Goal: Book appointment/travel/reservation

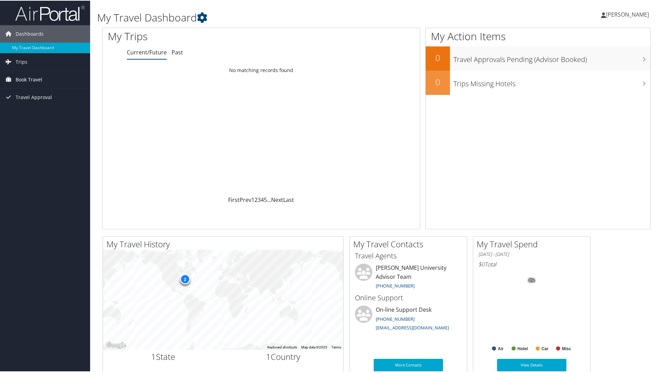
click at [40, 79] on span "Book Travel" at bounding box center [29, 78] width 27 height 17
click at [70, 95] on link "Approval Request (Beta)" at bounding box center [45, 93] width 90 height 10
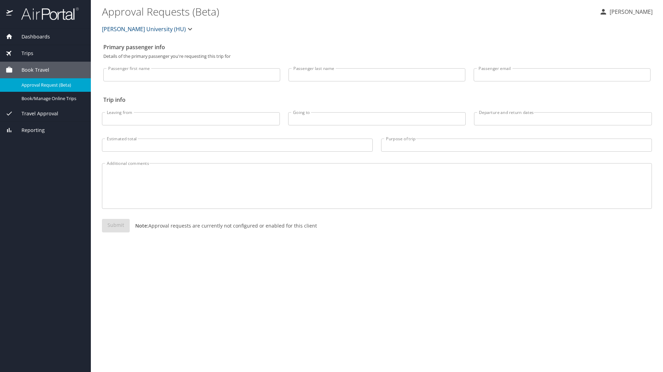
click at [37, 109] on div "Travel Approval" at bounding box center [45, 113] width 91 height 17
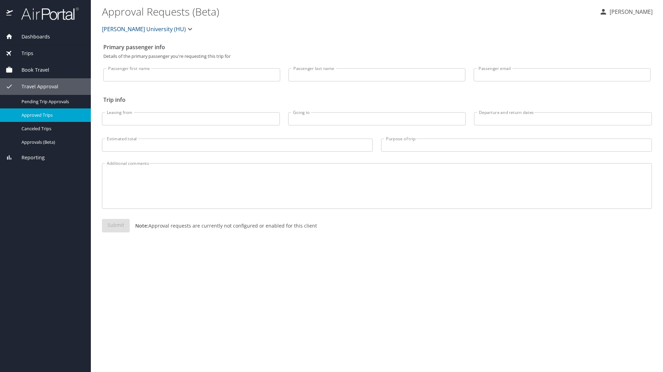
click at [53, 116] on span "Approved Trips" at bounding box center [51, 115] width 61 height 7
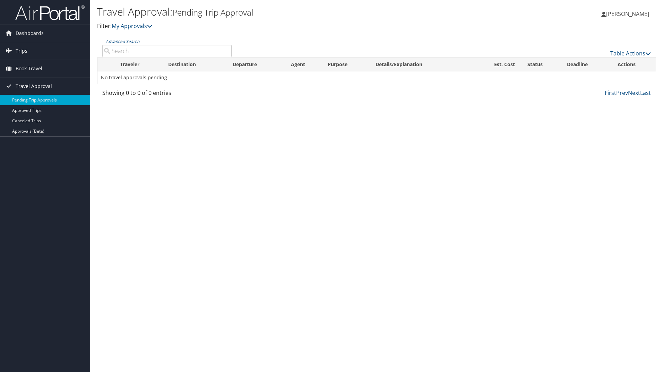
click at [54, 83] on link "Travel Approval" at bounding box center [45, 86] width 90 height 17
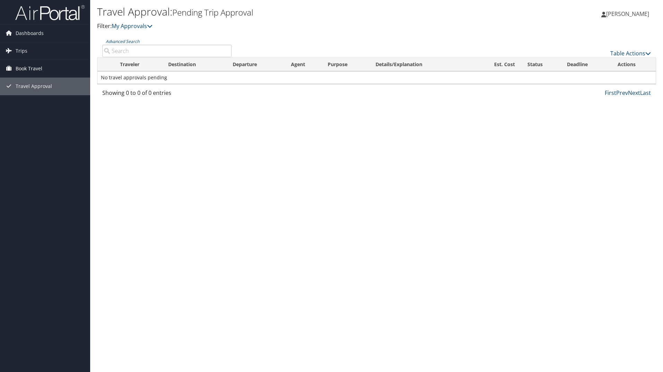
drag, startPoint x: 33, startPoint y: 63, endPoint x: 38, endPoint y: 64, distance: 5.8
click at [33, 62] on span "Book Travel" at bounding box center [29, 68] width 27 height 17
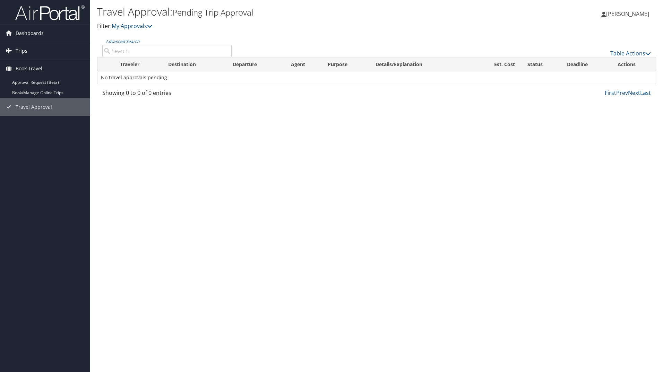
click at [20, 48] on span "Trips" at bounding box center [22, 50] width 12 height 17
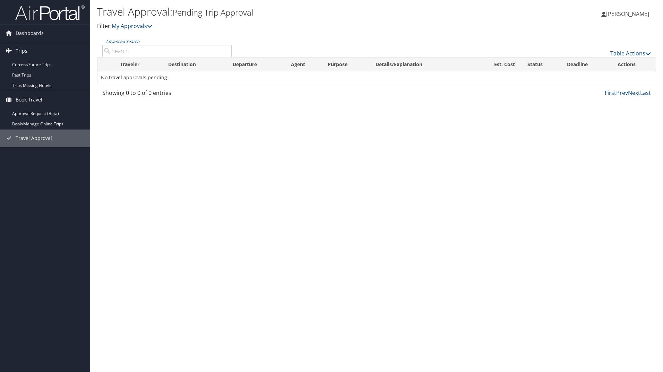
drag, startPoint x: 36, startPoint y: 113, endPoint x: 92, endPoint y: 117, distance: 56.6
click at [37, 113] on link "Approval Request (Beta)" at bounding box center [45, 113] width 90 height 10
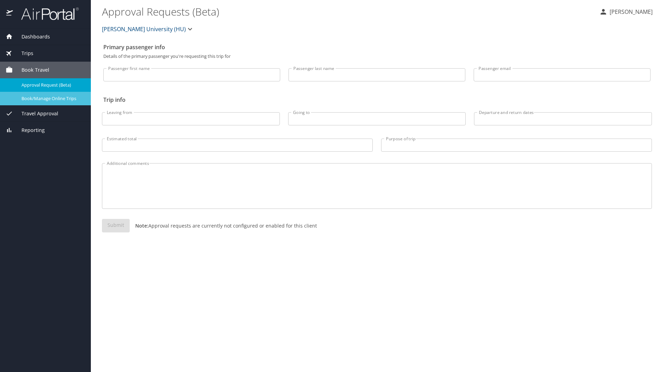
click at [62, 97] on span "Book/Manage Online Trips" at bounding box center [51, 98] width 61 height 7
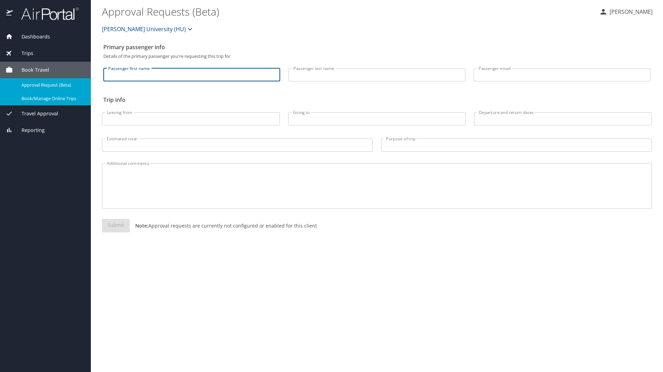
click at [165, 77] on input "Passenger first name" at bounding box center [191, 74] width 177 height 13
type input "DANIELLE"
type input "HOLLIS"
type input "dani.hollis@Howard.edu"
click at [159, 122] on input "Leaving from" at bounding box center [191, 118] width 178 height 13
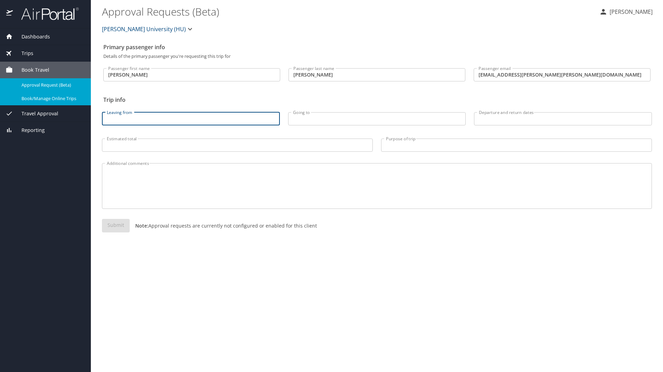
click at [227, 143] on input "Estimated total" at bounding box center [237, 145] width 271 height 13
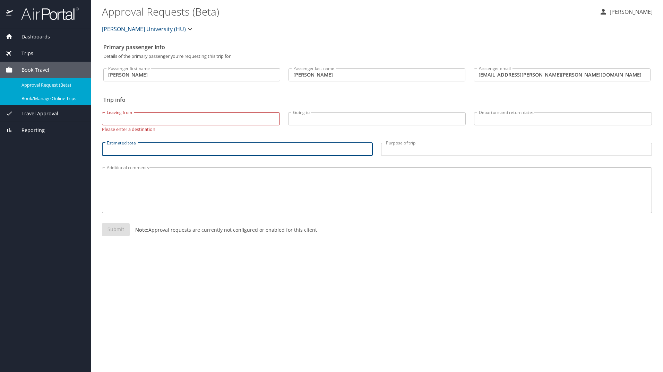
drag, startPoint x: 350, startPoint y: 120, endPoint x: 354, endPoint y: 121, distance: 4.5
click at [350, 120] on input "Going to" at bounding box center [377, 118] width 178 height 13
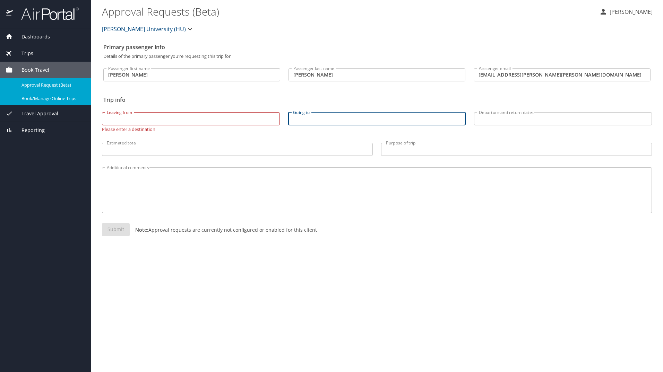
click at [209, 117] on input "Leaving from" at bounding box center [191, 118] width 178 height 13
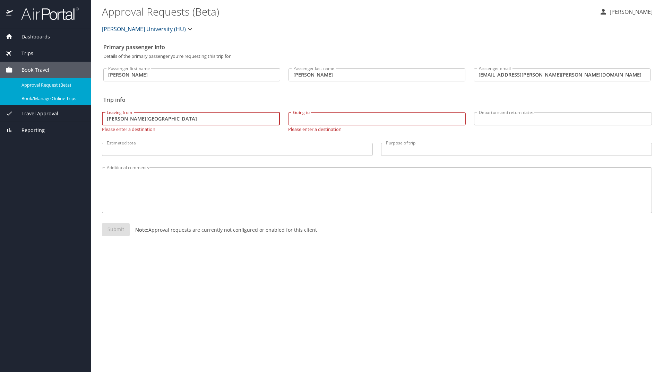
type input "[PERSON_NAME][GEOGRAPHIC_DATA]"
click at [364, 122] on input "Going to" at bounding box center [377, 118] width 178 height 13
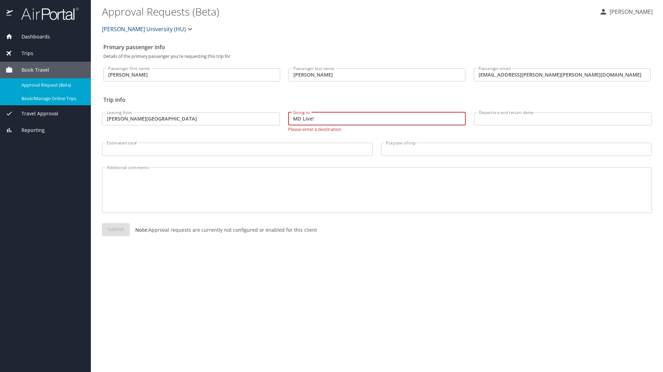
type input "MD Live!"
click at [528, 115] on input "Departure and return dates" at bounding box center [563, 118] width 178 height 13
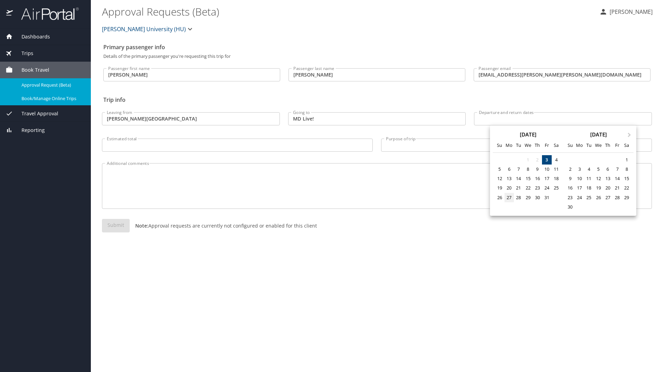
click at [510, 199] on div "27" at bounding box center [508, 197] width 9 height 9
click at [529, 198] on div "29" at bounding box center [527, 197] width 9 height 9
type input "10/27/2025 🠦 10/29/2025"
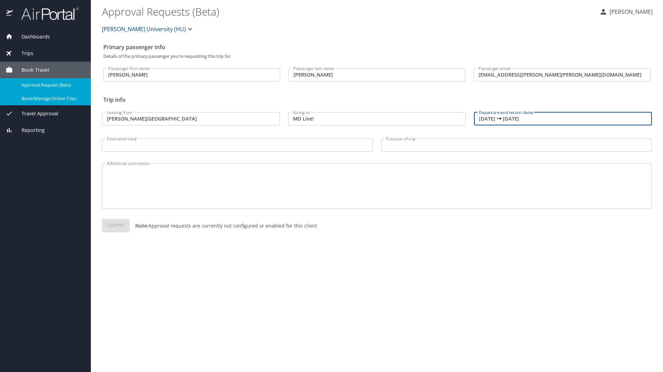
click at [194, 145] on input "Estimated total" at bounding box center [237, 145] width 271 height 13
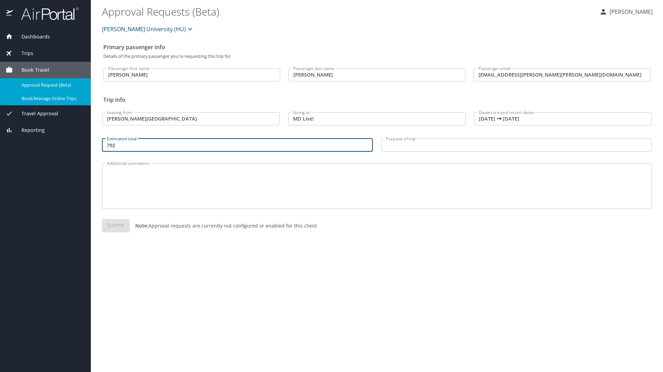
type input "792"
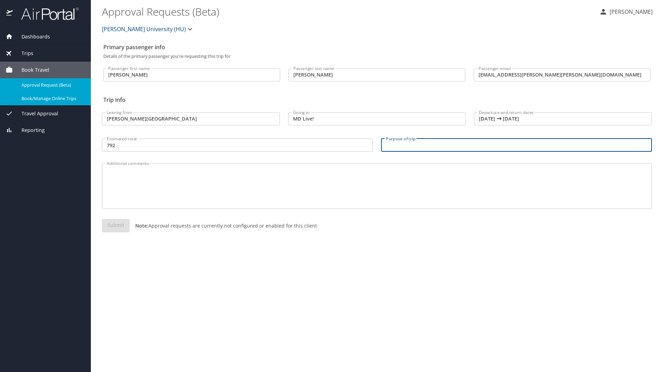
click at [415, 150] on input "Purpose of trip" at bounding box center [516, 145] width 271 height 13
type input "r"
type input "Training"
click at [415, 254] on div "Primary passenger info Details of the primary passenger you're requesting this …" at bounding box center [377, 206] width 550 height 332
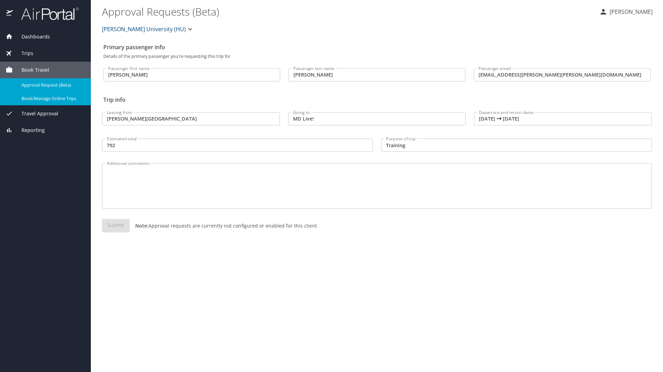
click at [186, 28] on icon "button" at bounding box center [190, 29] width 8 height 8
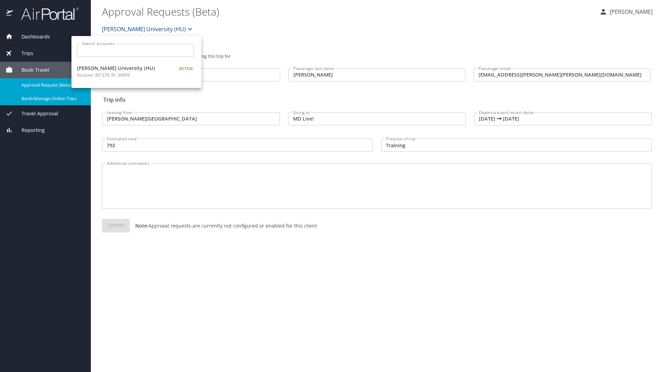
drag, startPoint x: 140, startPoint y: 69, endPoint x: 211, endPoint y: 66, distance: 71.1
click at [140, 69] on span "Howard University (HU)" at bounding box center [120, 68] width 87 height 8
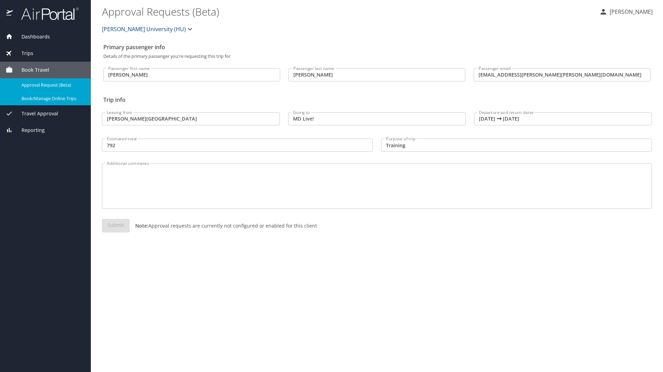
click at [284, 45] on h2 "Primary passenger info" at bounding box center [376, 47] width 547 height 11
click at [155, 106] on div "Leaving from Howard University Leaving from" at bounding box center [191, 117] width 186 height 29
click at [55, 96] on span "Book/Manage Online Trips" at bounding box center [51, 98] width 61 height 7
